Goal: Information Seeking & Learning: Learn about a topic

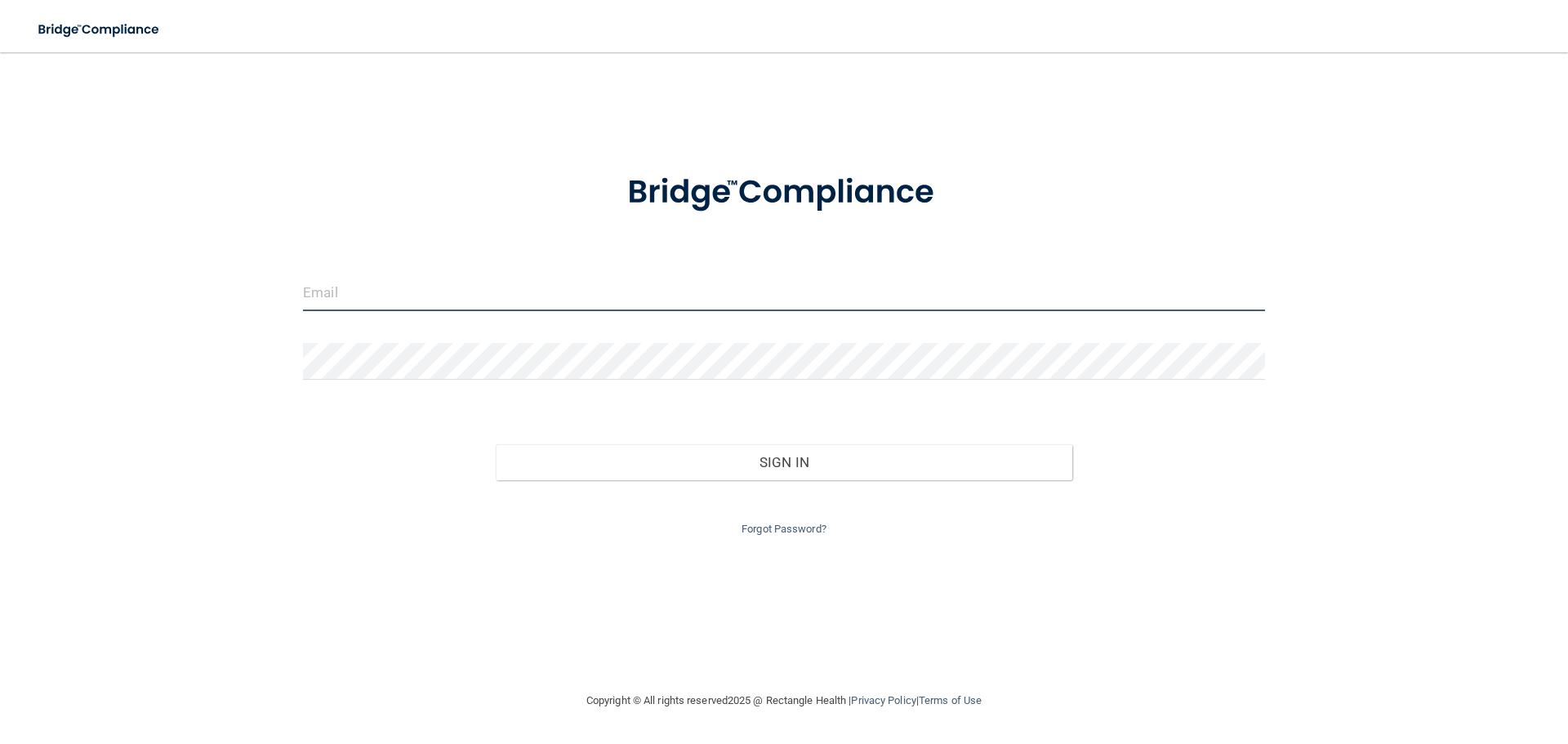
click at [523, 285] on input "email" at bounding box center [784, 293] width 962 height 36
type input "[EMAIL_ADDRESS][DOMAIN_NAME]"
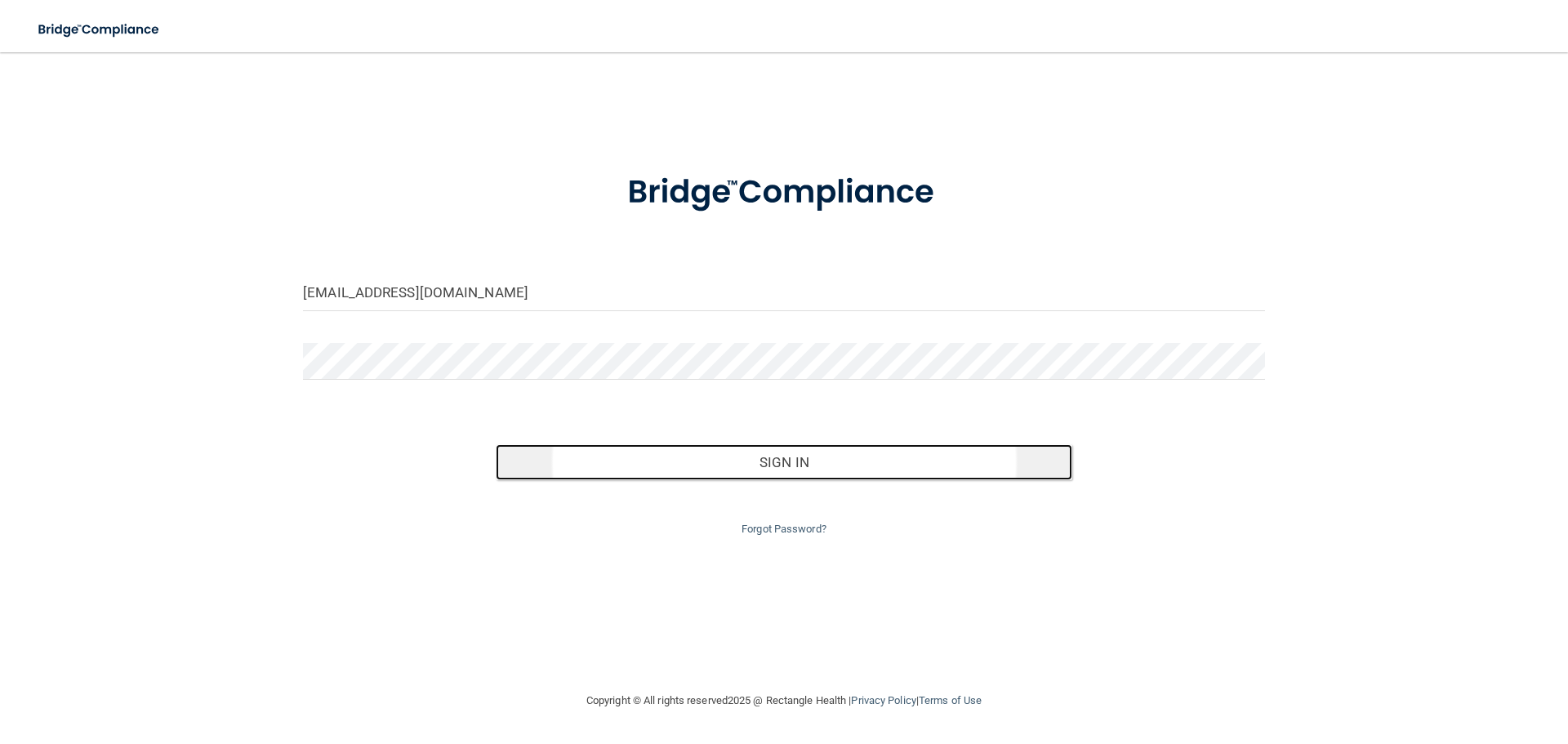
click at [614, 449] on button "Sign In" at bounding box center [785, 462] width 578 height 36
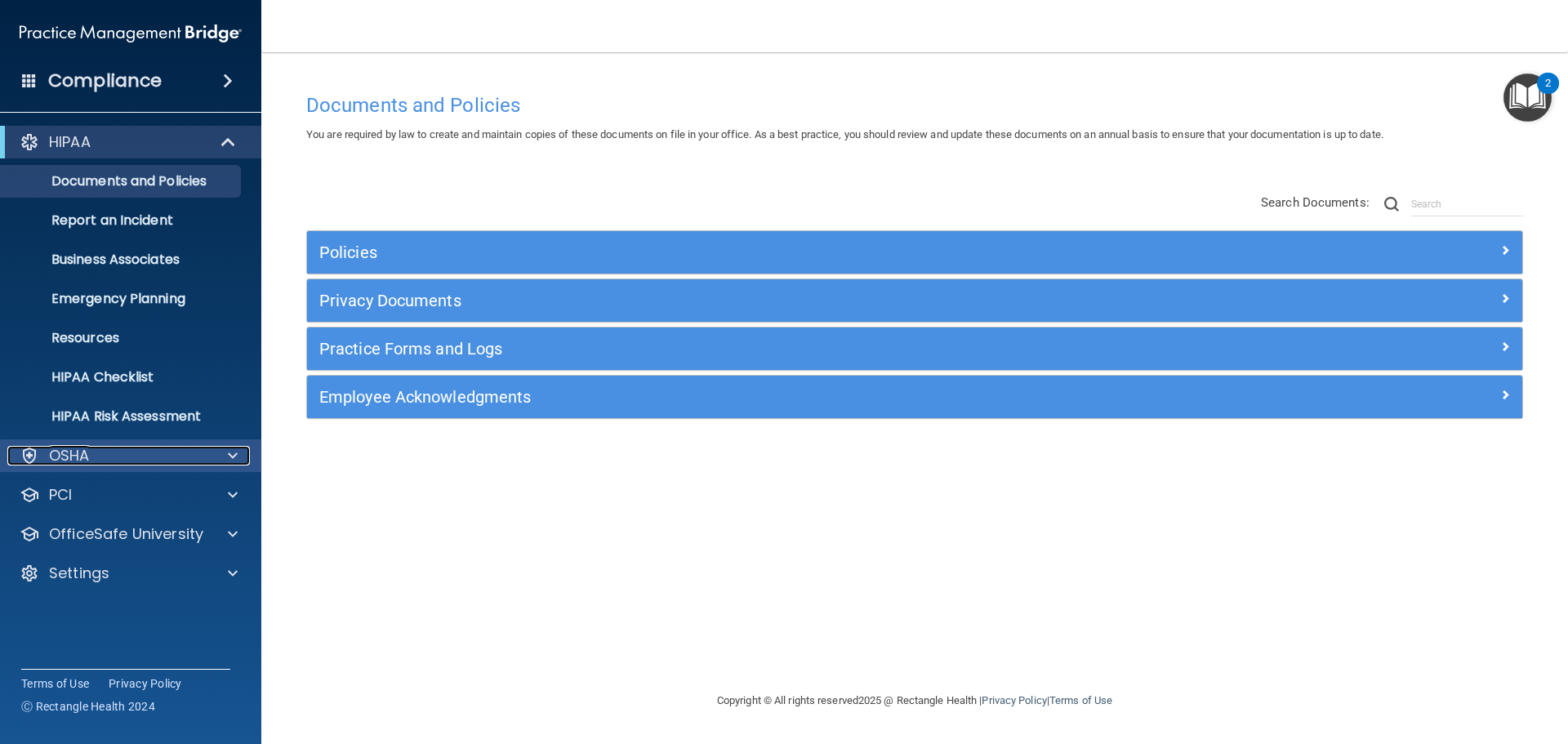
drag, startPoint x: 119, startPoint y: 458, endPoint x: 191, endPoint y: 464, distance: 72.2
click at [119, 458] on div "OSHA" at bounding box center [108, 456] width 203 height 20
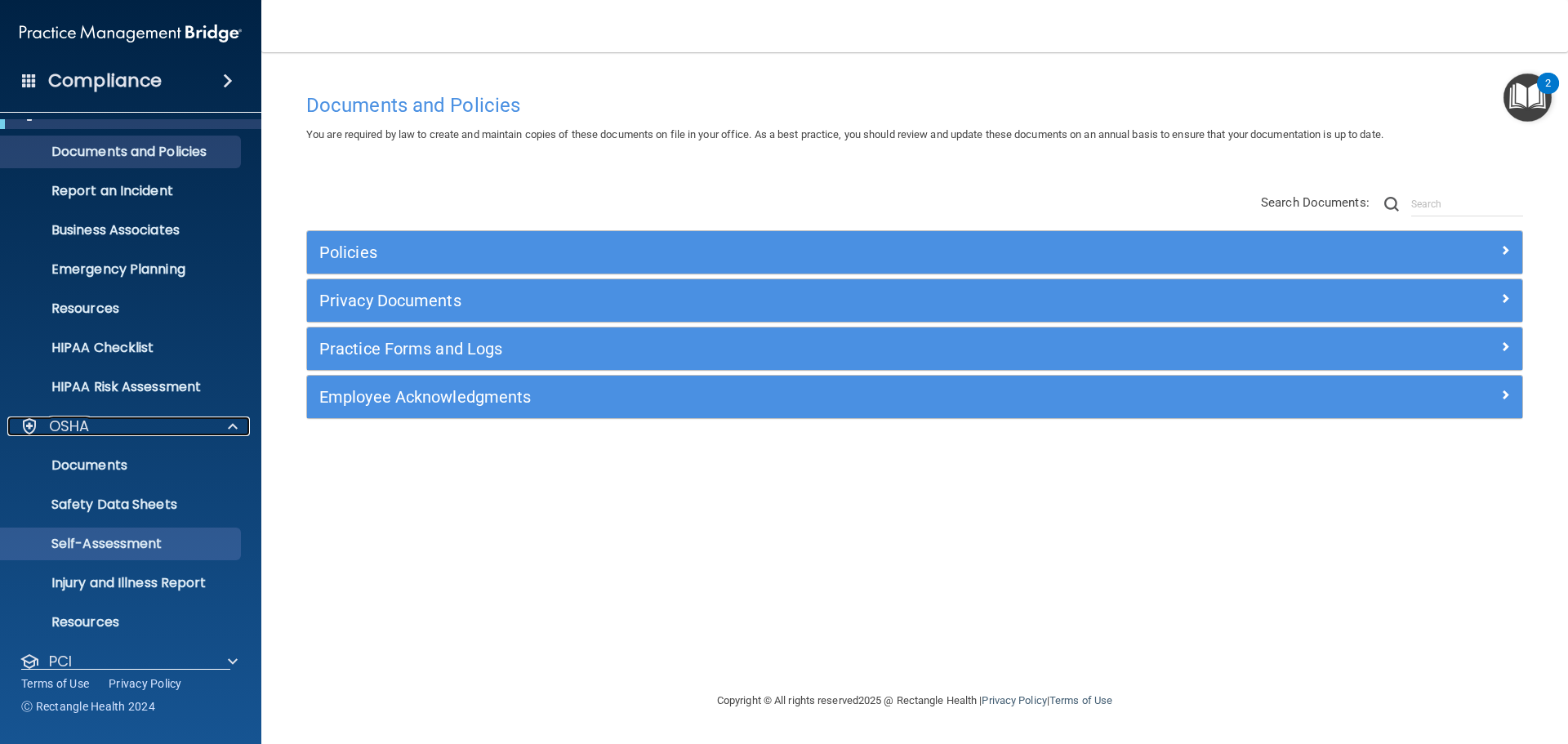
scroll to position [82, 0]
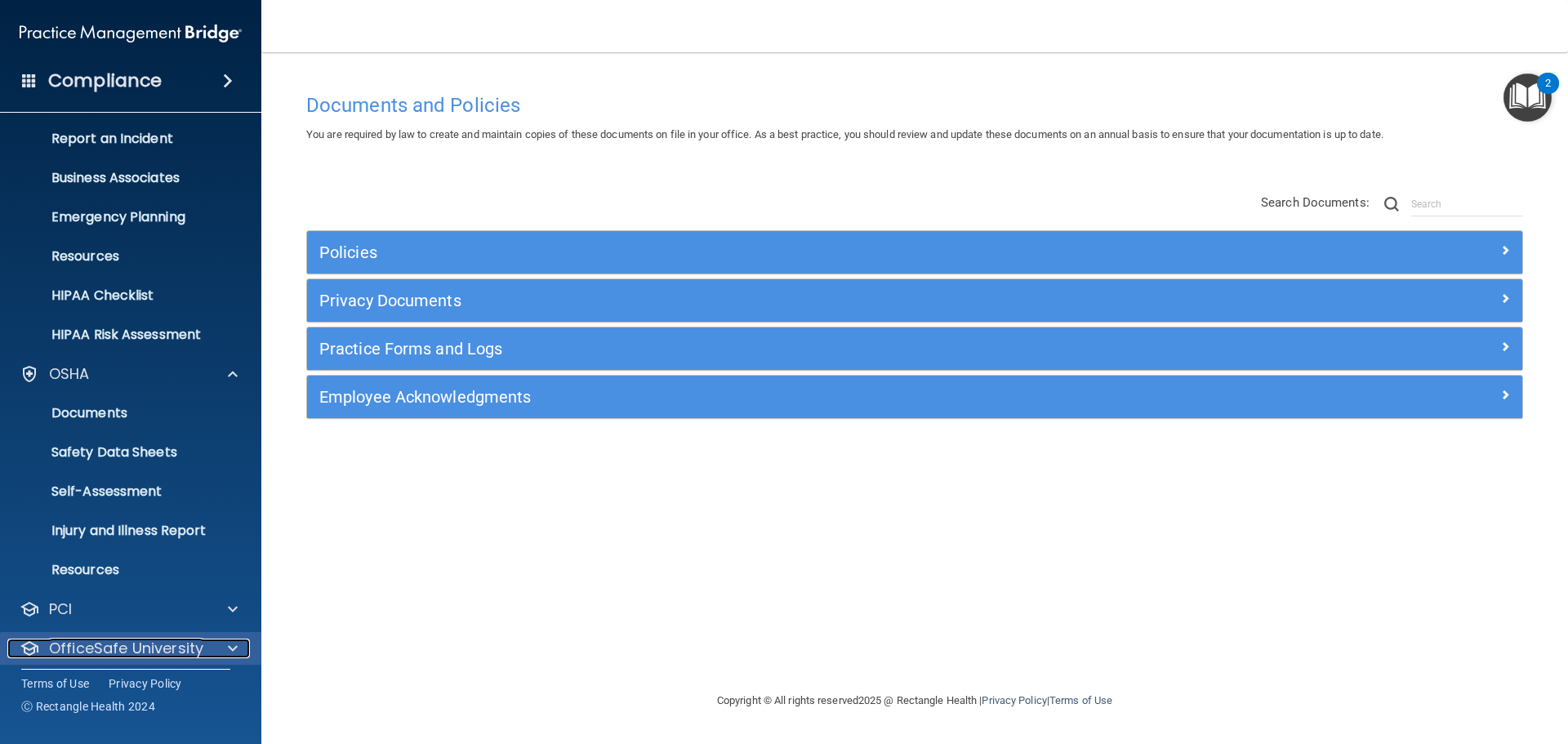
click at [137, 650] on p "OfficeSafe University" at bounding box center [126, 649] width 154 height 20
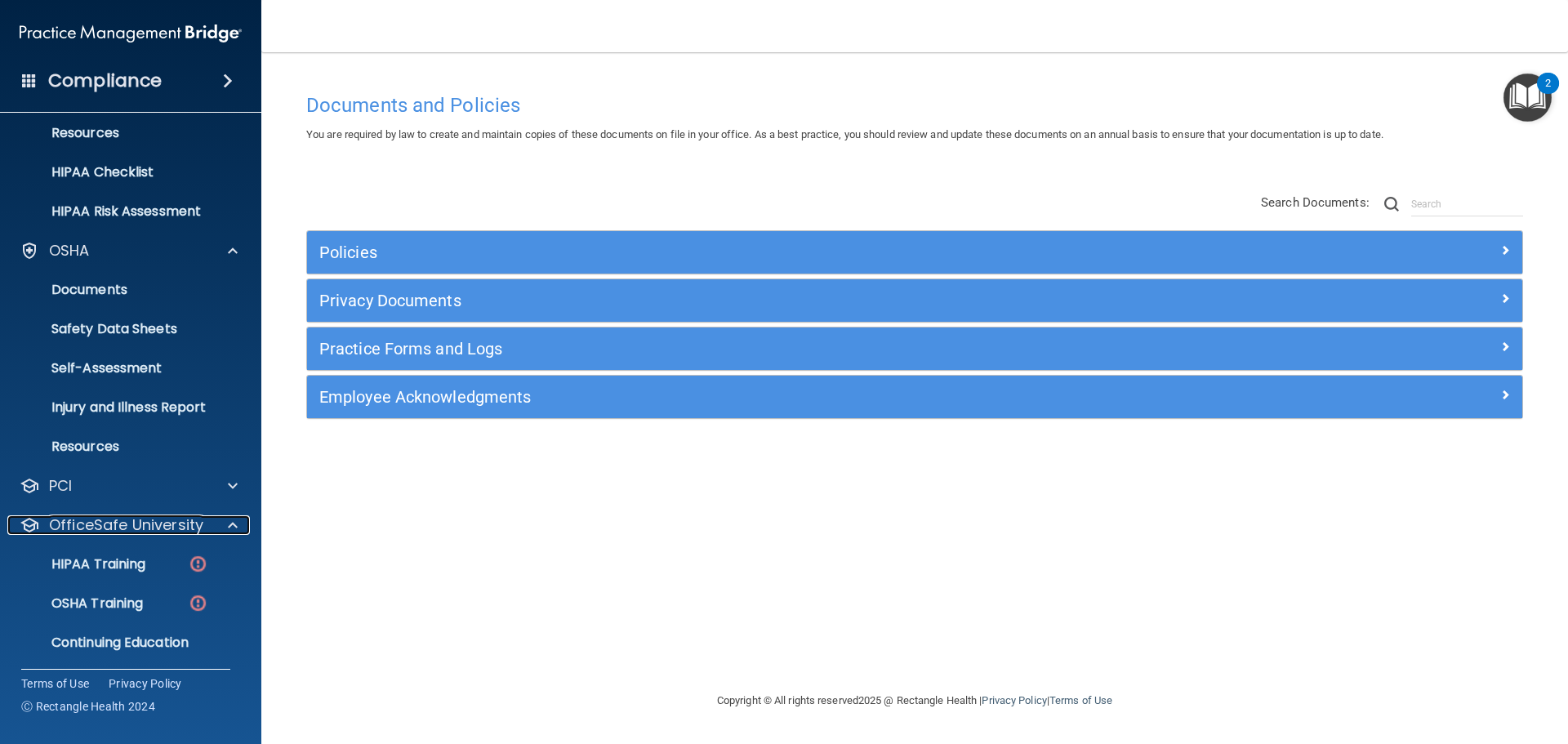
scroll to position [245, 0]
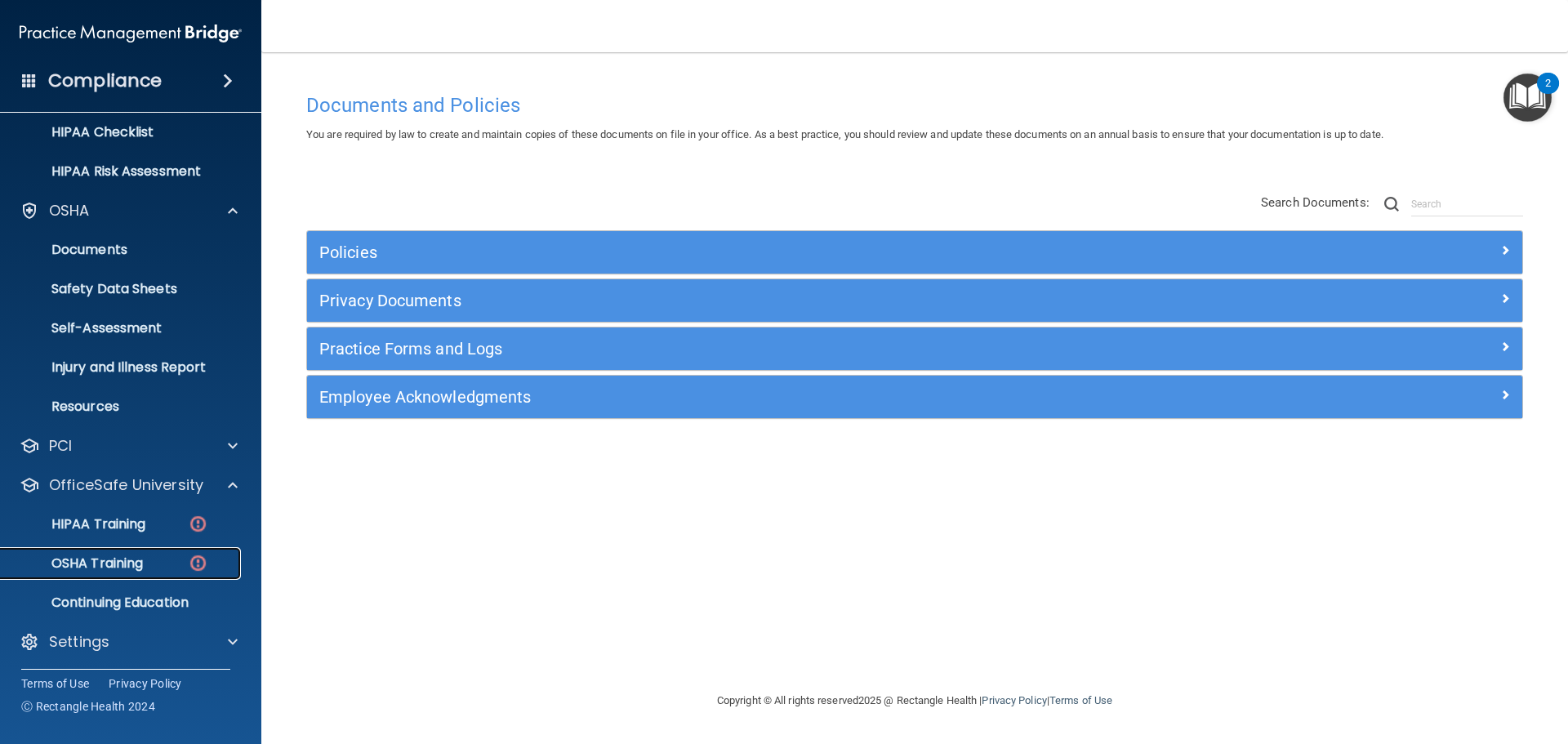
click at [151, 572] on link "OSHA Training" at bounding box center [112, 563] width 257 height 33
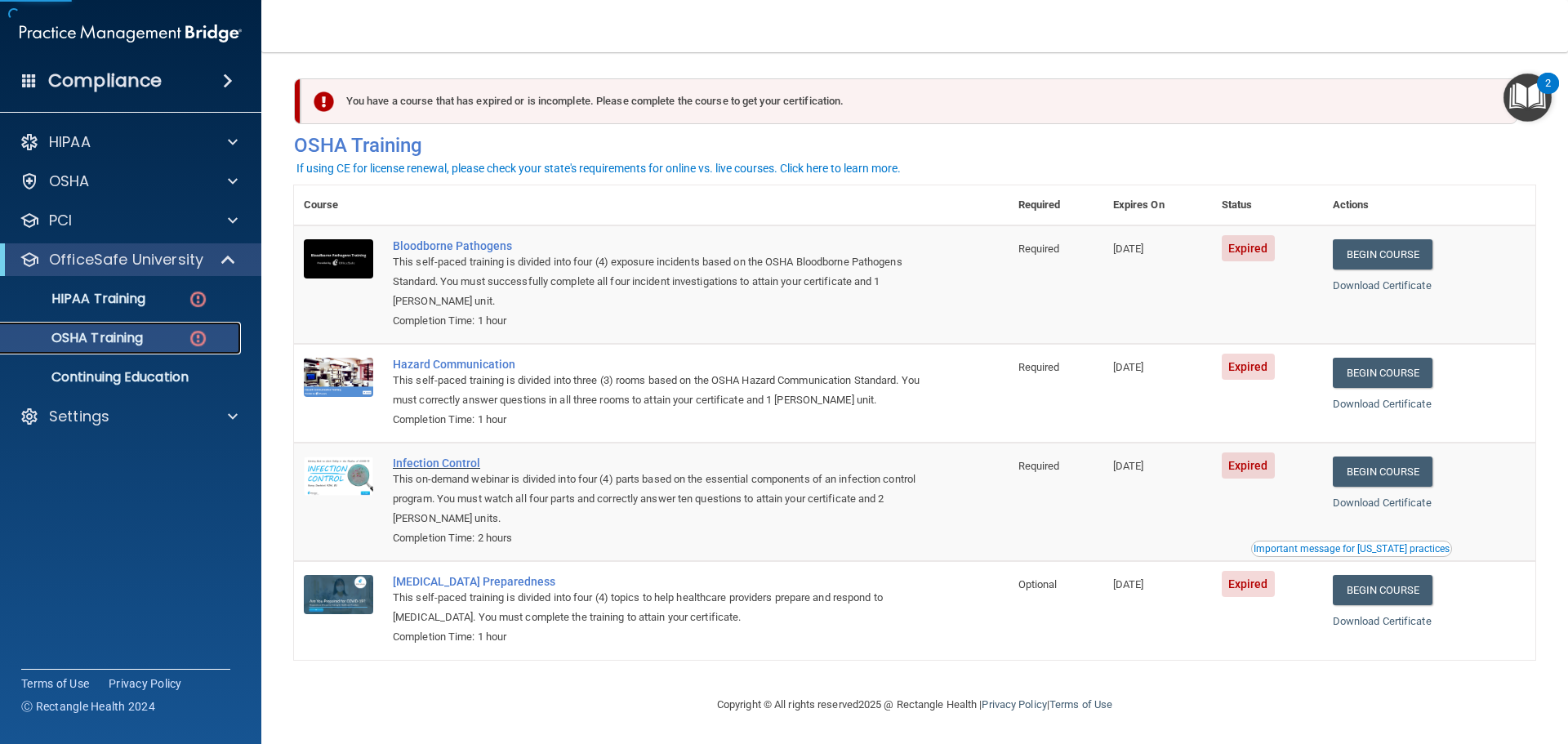
scroll to position [7, 0]
drag, startPoint x: 186, startPoint y: 253, endPoint x: 186, endPoint y: 243, distance: 10.0
click at [186, 253] on p "OfficeSafe University" at bounding box center [126, 260] width 154 height 20
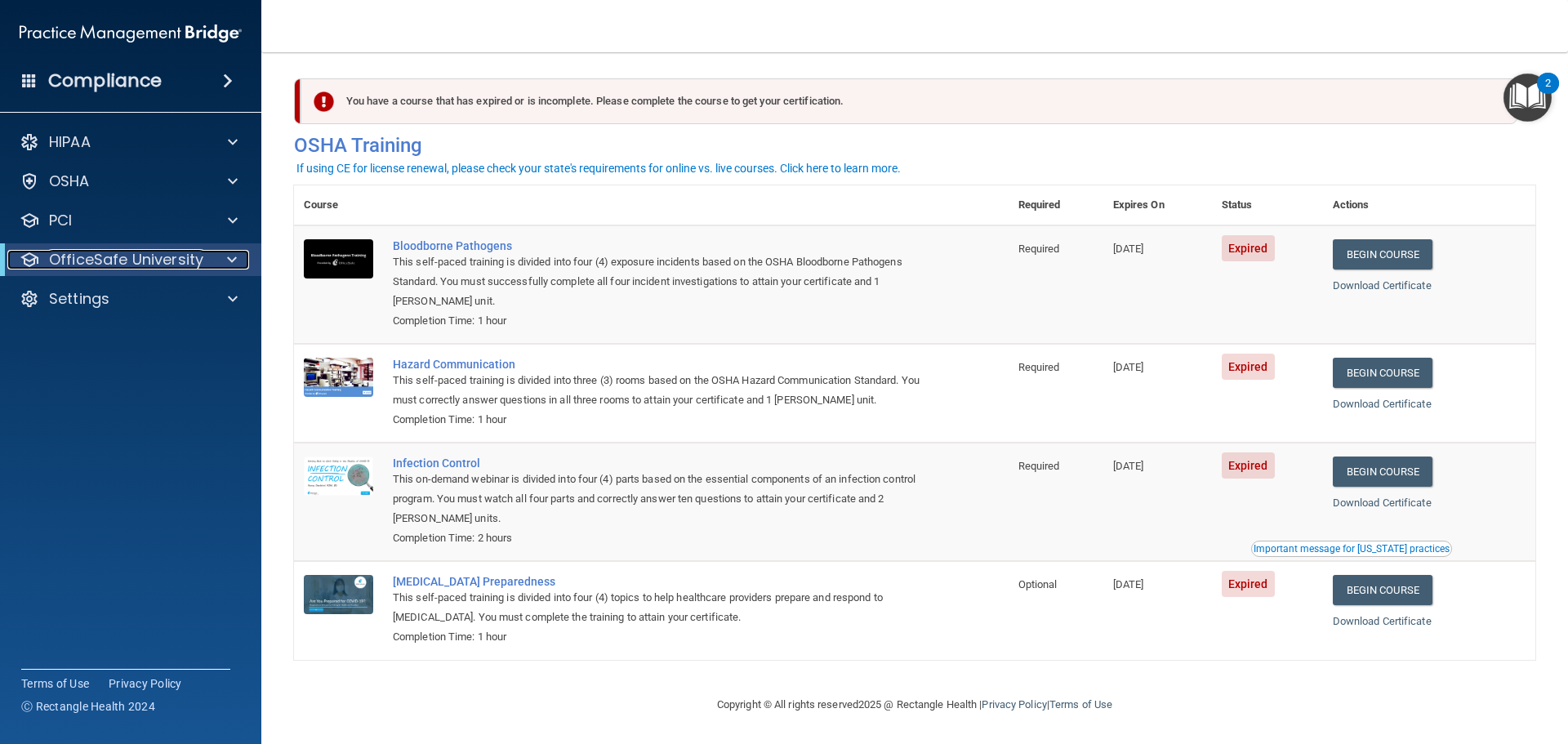
click at [172, 264] on p "OfficeSafe University" at bounding box center [126, 260] width 154 height 20
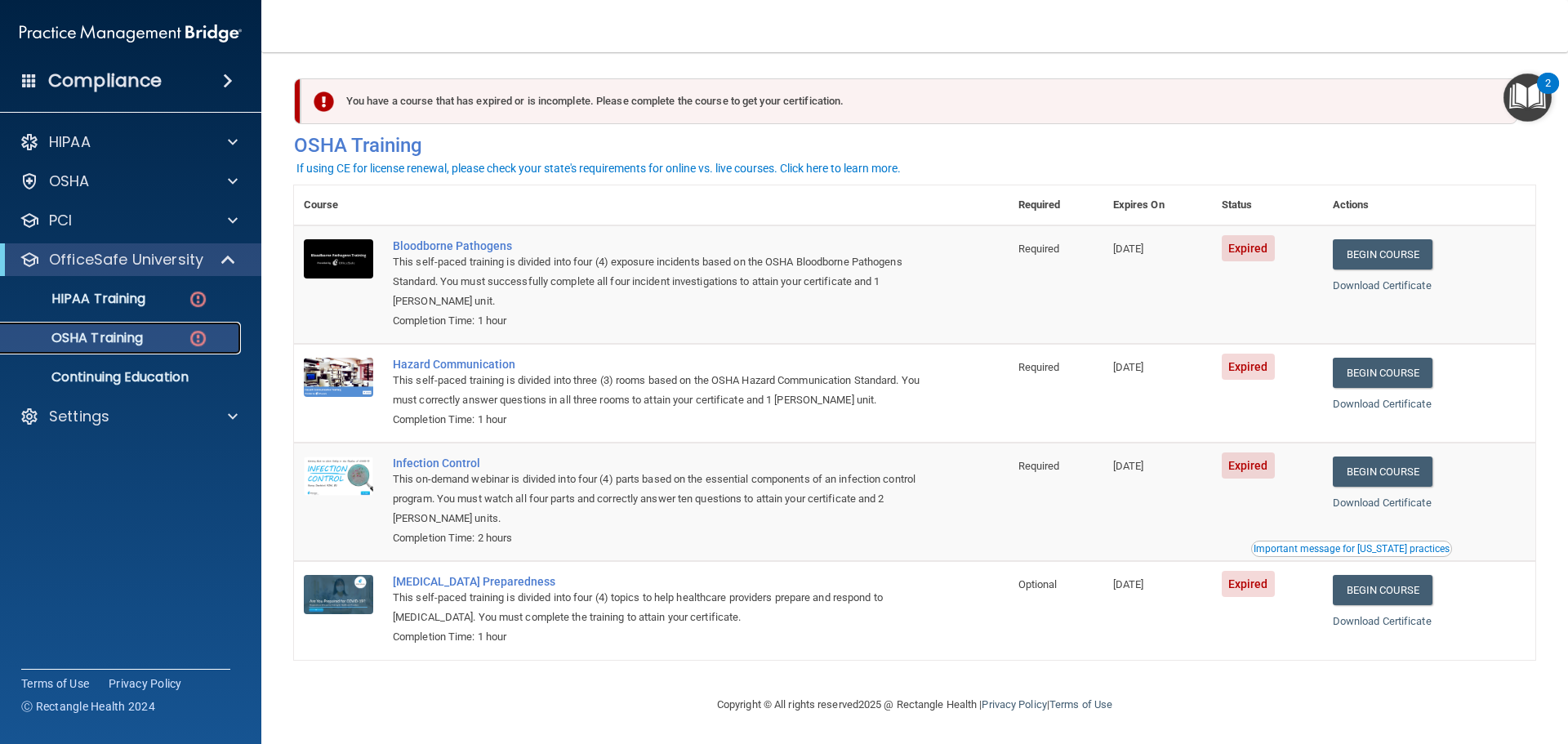
click at [184, 349] on link "OSHA Training" at bounding box center [112, 338] width 257 height 33
drag, startPoint x: 892, startPoint y: 396, endPoint x: 789, endPoint y: 397, distance: 103.0
click at [789, 397] on div "This self-paced training is divided into three (3) rooms based on the OSHA Haza…" at bounding box center [660, 390] width 534 height 39
drag, startPoint x: 949, startPoint y: 280, endPoint x: 766, endPoint y: 276, distance: 183.0
click at [766, 276] on td "Bloodborne Pathogens This self-paced training is divided into four (4) exposure…" at bounding box center [696, 284] width 626 height 118
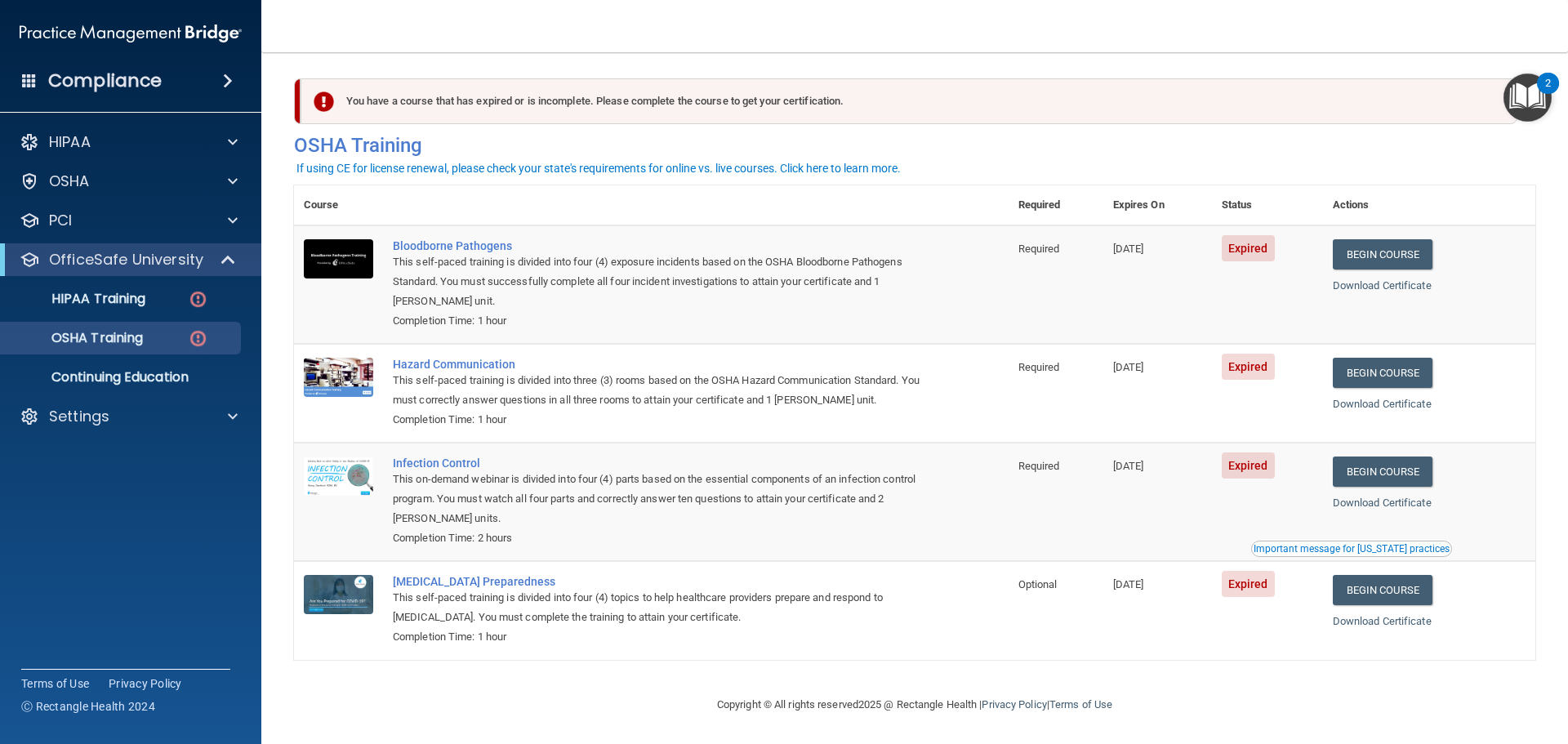
click at [874, 533] on div "Completion Time: 2 hours" at bounding box center [660, 539] width 534 height 20
click at [185, 300] on div "HIPAA Training" at bounding box center [122, 299] width 223 height 16
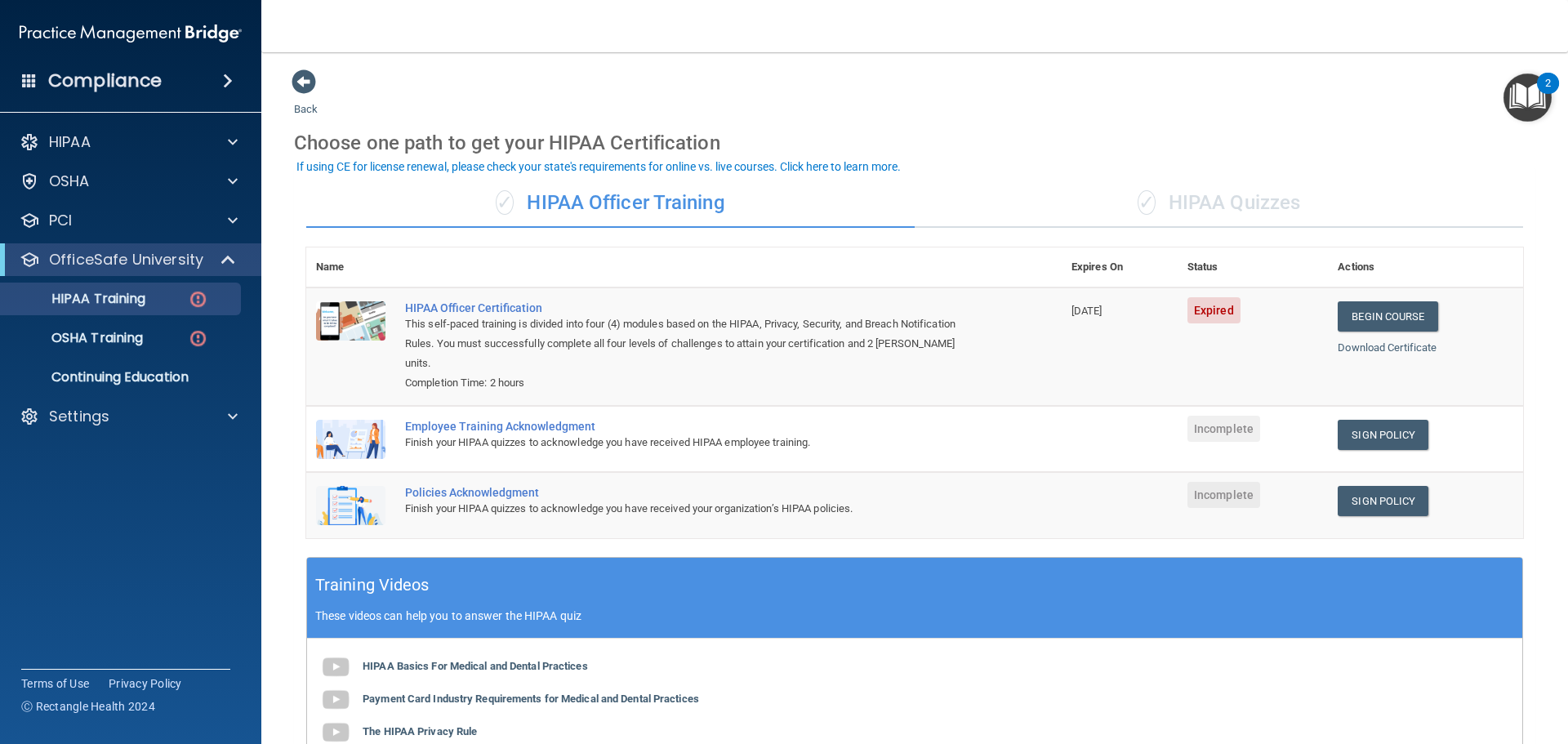
click at [1174, 203] on div "✓ HIPAA Quizzes" at bounding box center [1219, 203] width 609 height 49
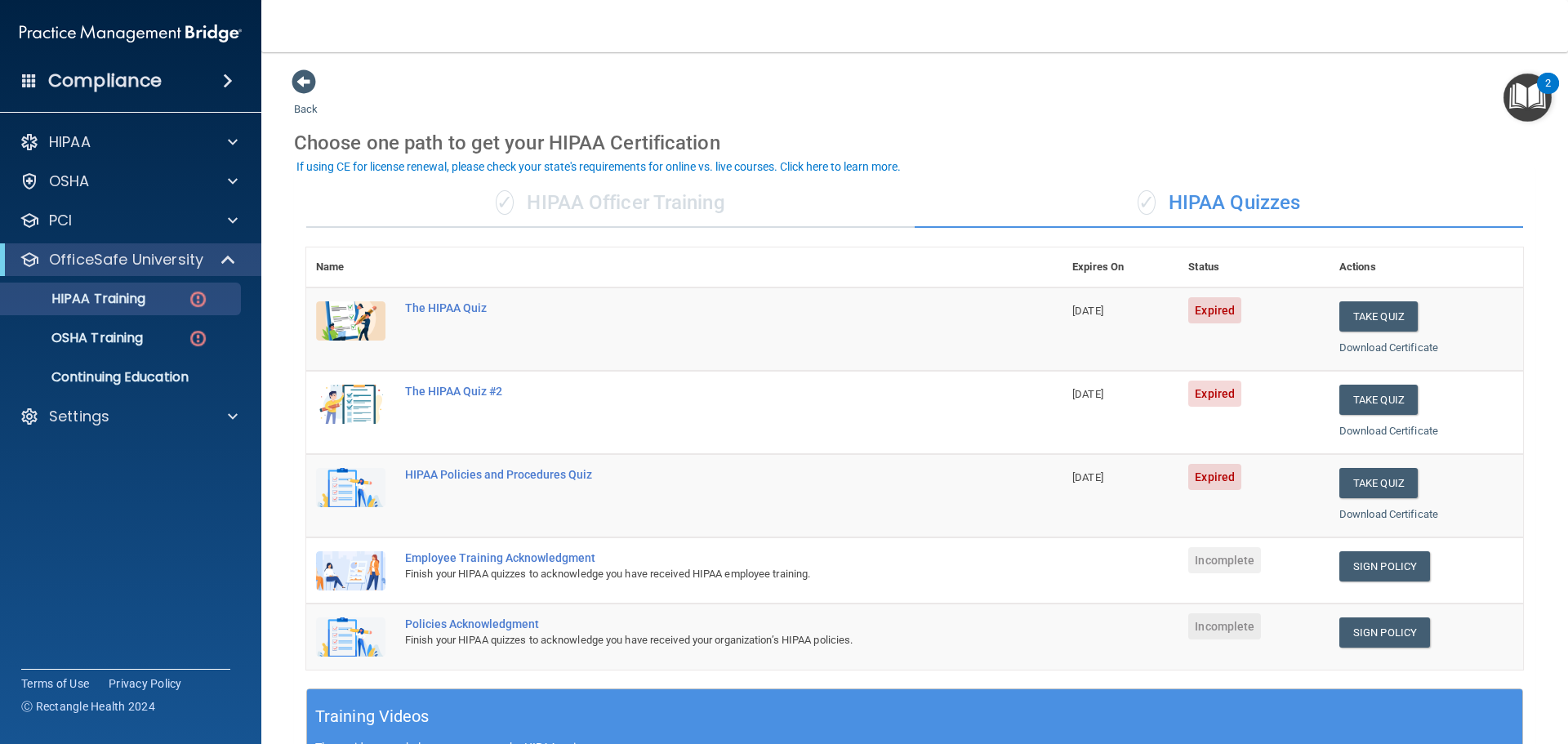
click at [621, 220] on div "✓ HIPAA Officer Training" at bounding box center [610, 203] width 609 height 49
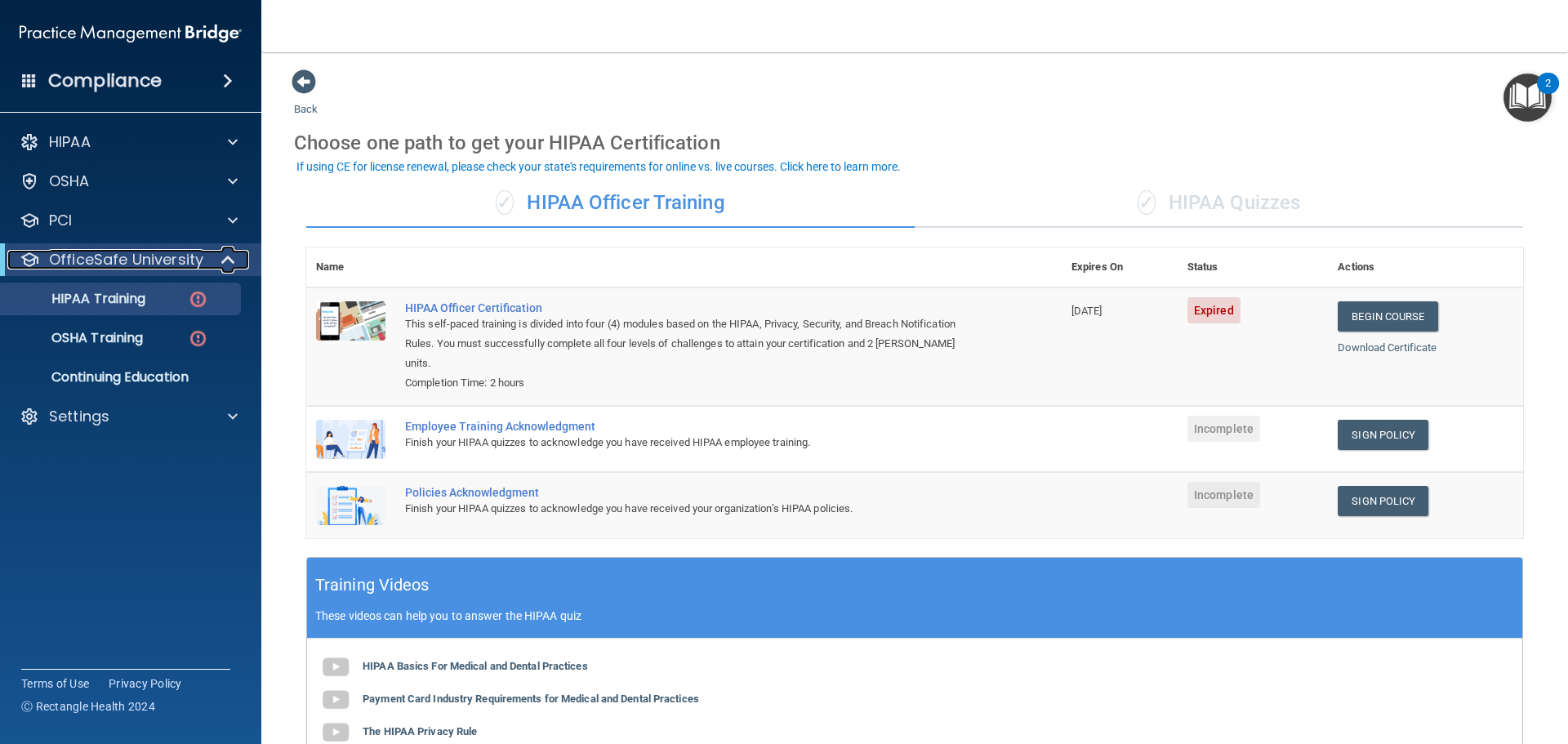
click at [184, 263] on p "OfficeSafe University" at bounding box center [126, 260] width 154 height 20
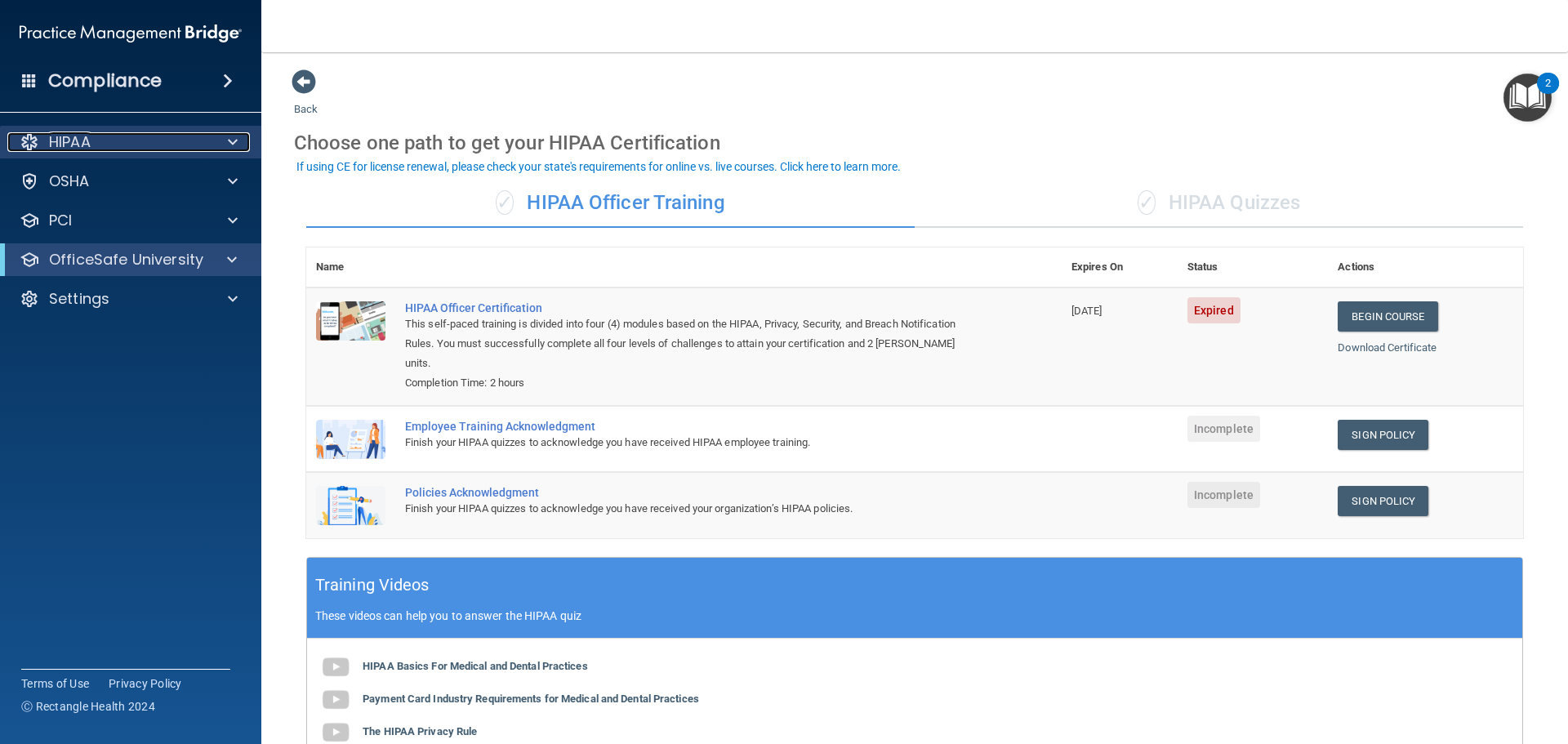
click at [221, 141] on div at bounding box center [230, 143] width 41 height 20
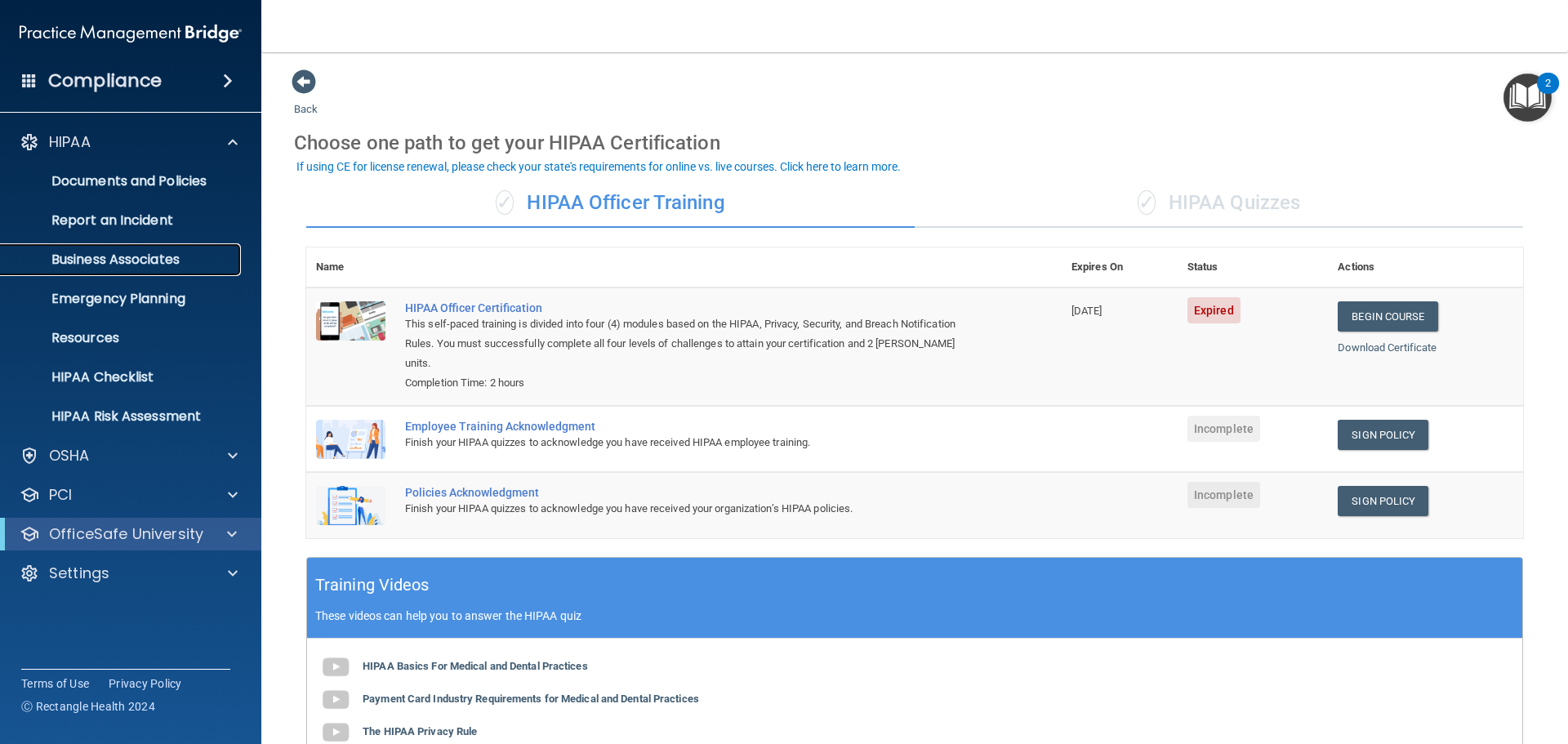
click at [201, 256] on p "Business Associates" at bounding box center [122, 260] width 223 height 16
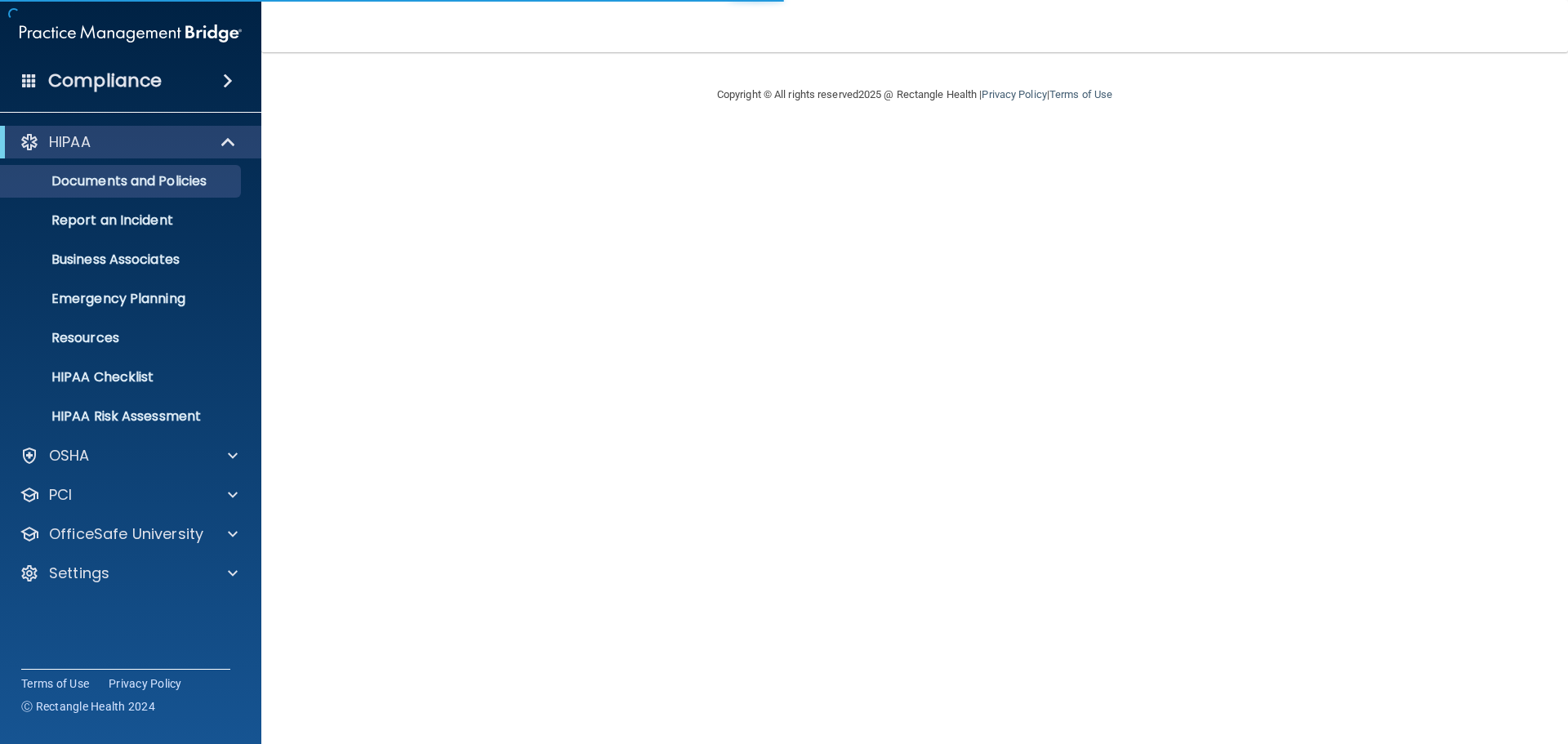
click at [210, 127] on div "HIPAA" at bounding box center [131, 142] width 262 height 33
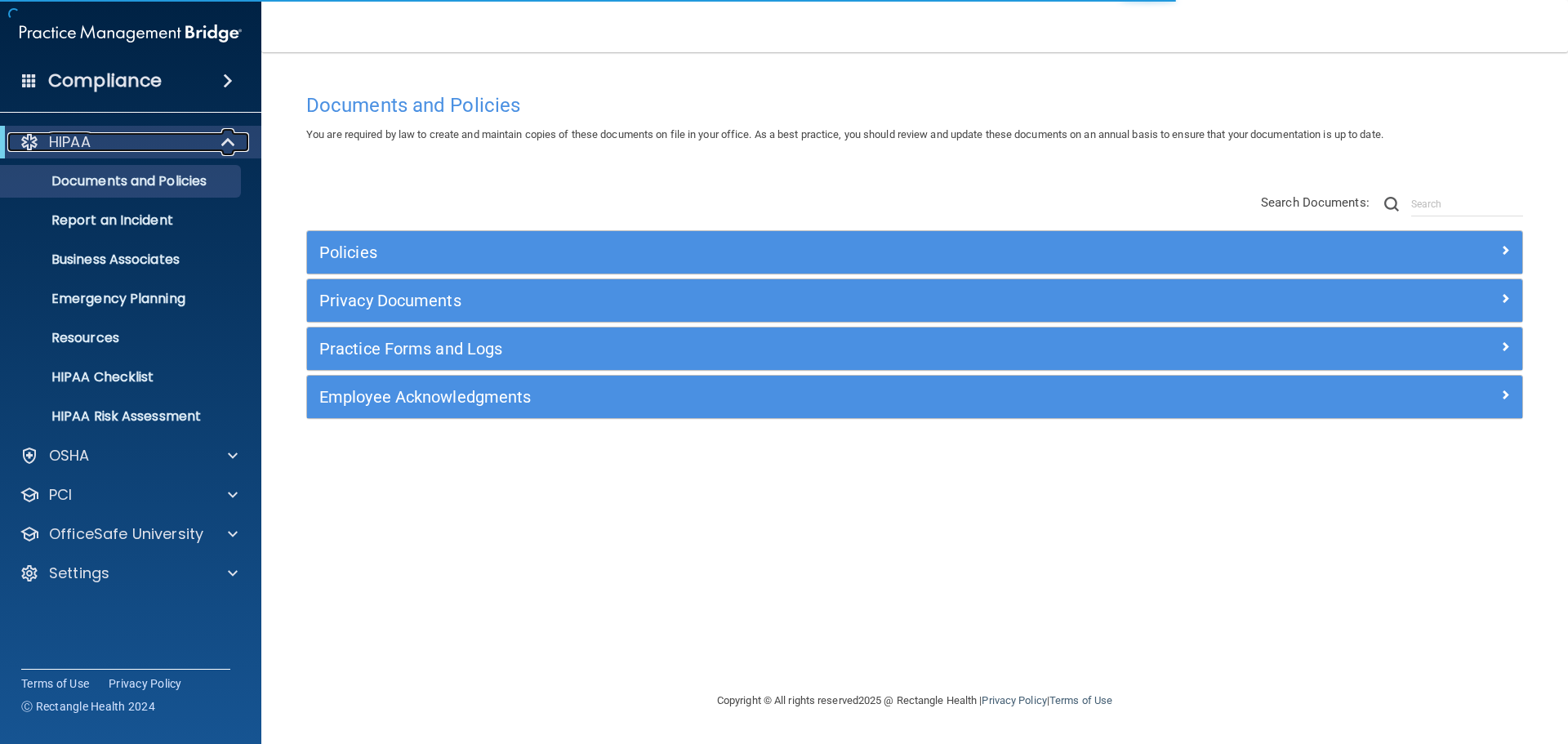
click at [214, 139] on div at bounding box center [229, 143] width 40 height 20
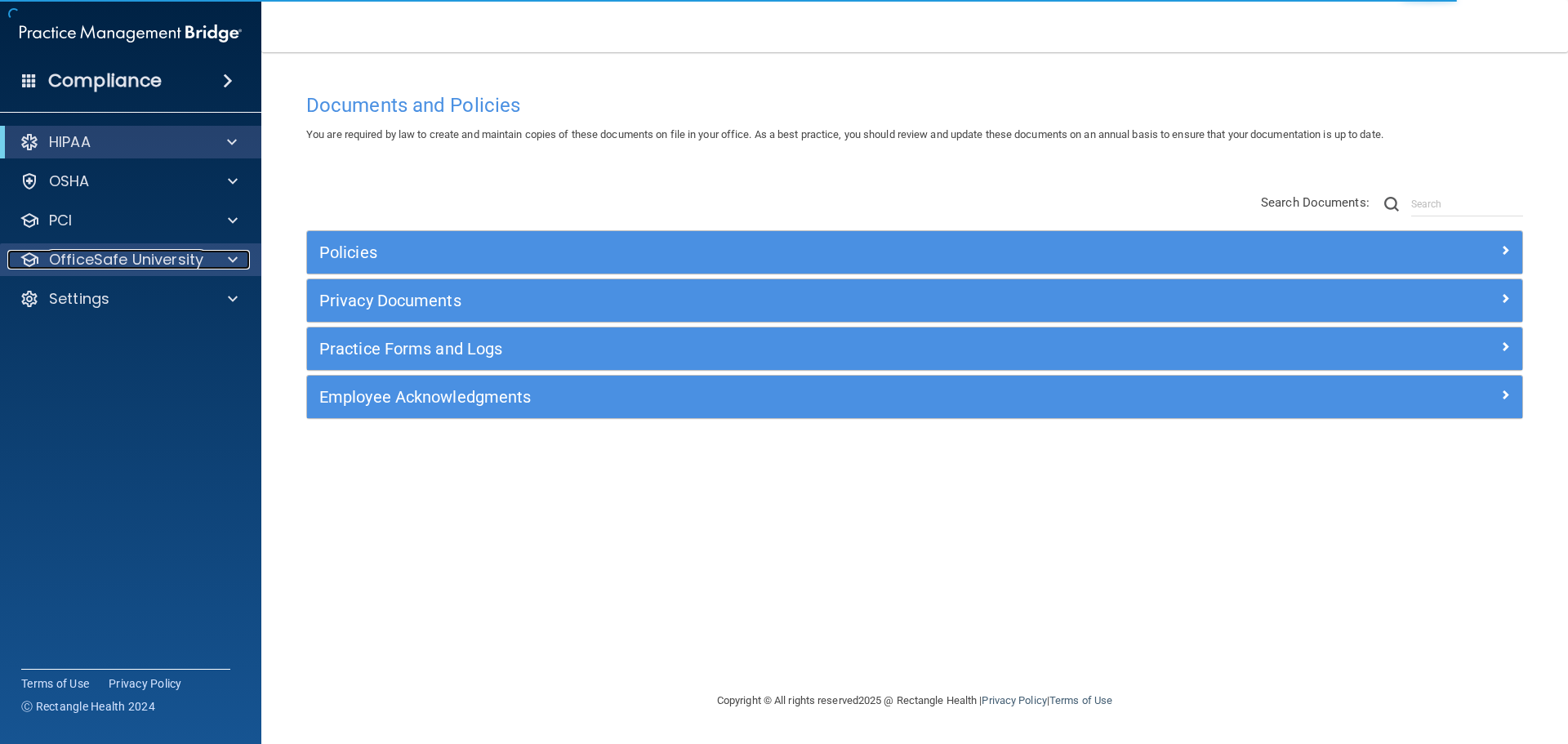
click at [194, 261] on p "OfficeSafe University" at bounding box center [126, 260] width 154 height 20
